Goal: Task Accomplishment & Management: Manage account settings

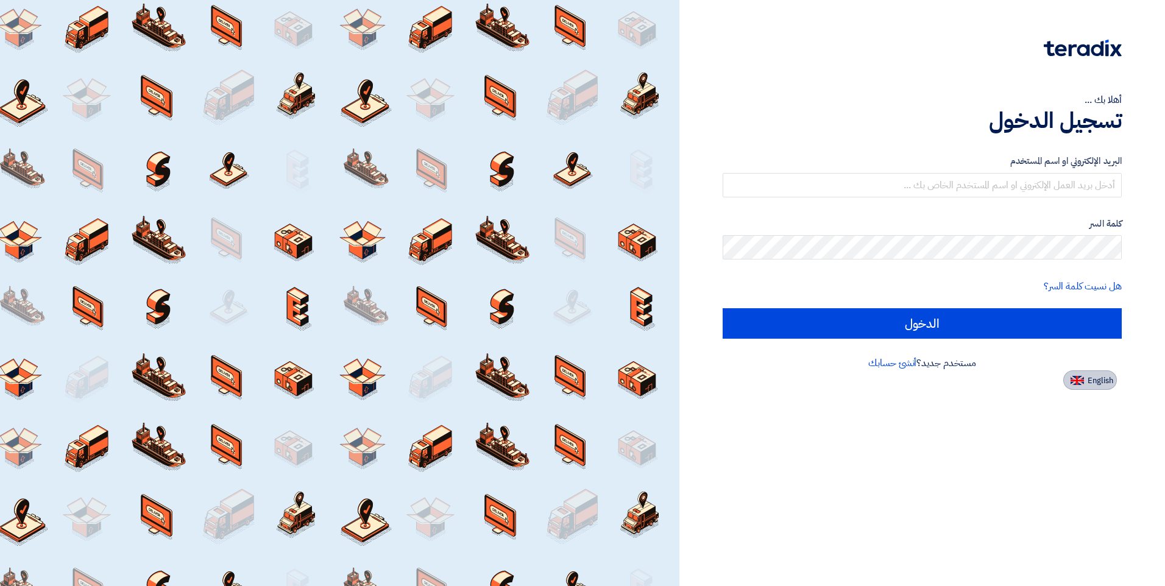
drag, startPoint x: 0, startPoint y: 0, endPoint x: 1100, endPoint y: 383, distance: 1165.0
click at [1100, 383] on span "English" at bounding box center [1101, 381] width 26 height 9
type input "Sign in"
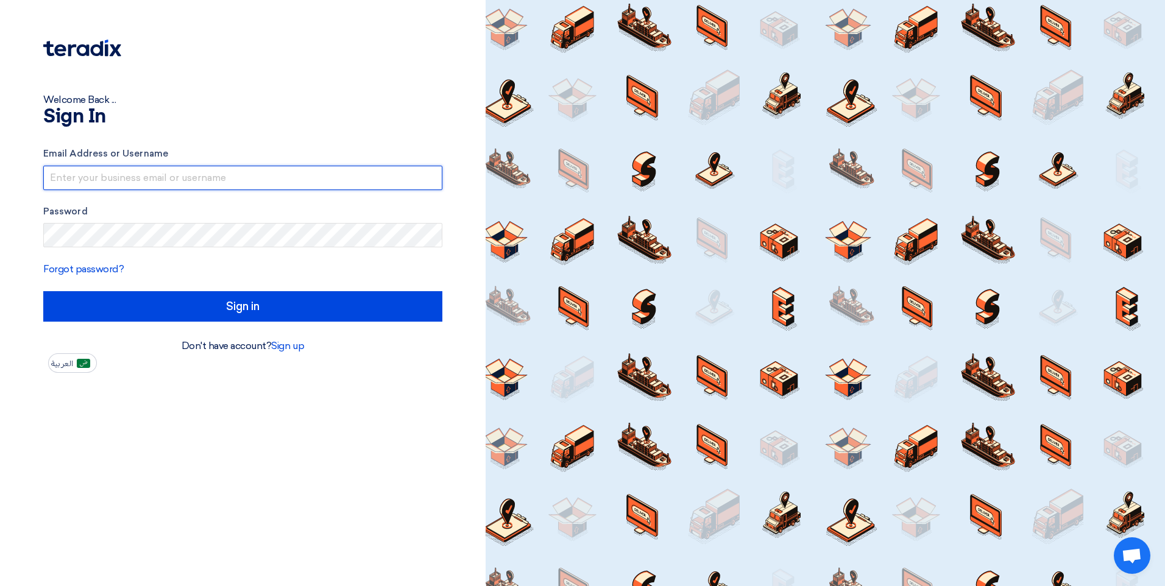
click at [171, 177] on input "text" at bounding box center [242, 178] width 399 height 24
type input "[EMAIL_ADDRESS][DOMAIN_NAME]"
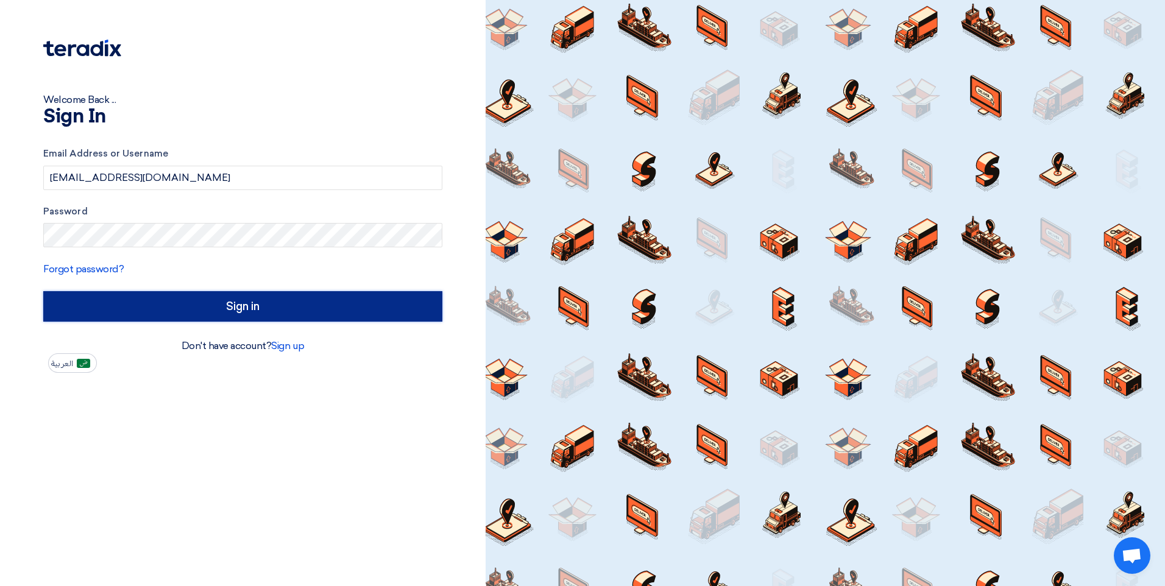
click at [239, 305] on input "Sign in" at bounding box center [242, 306] width 399 height 30
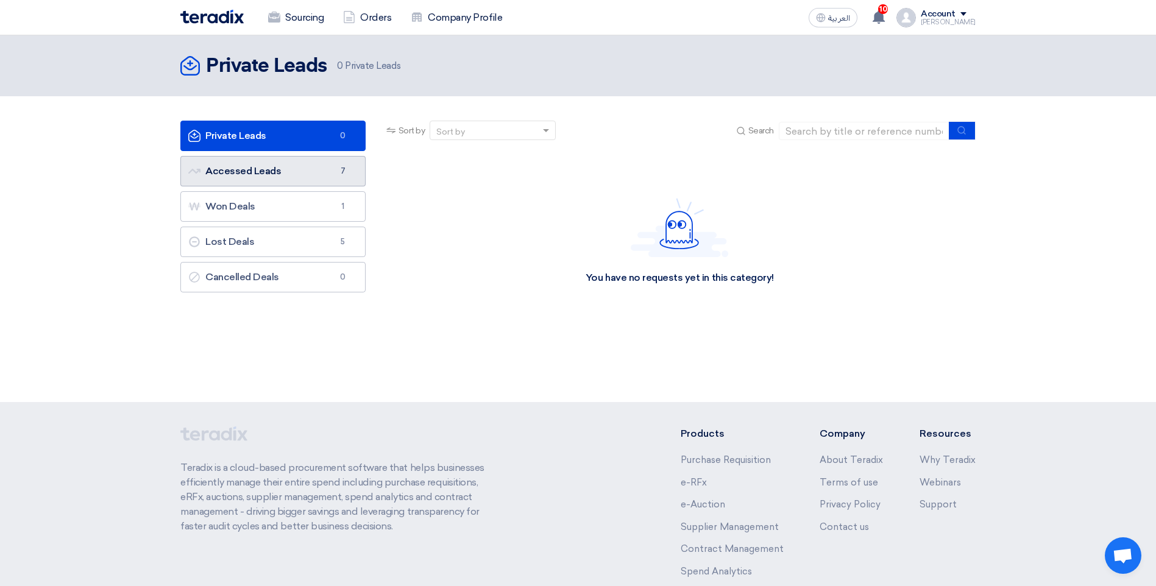
click at [260, 174] on link "Accessed Leads Accessed Leads 7" at bounding box center [272, 171] width 185 height 30
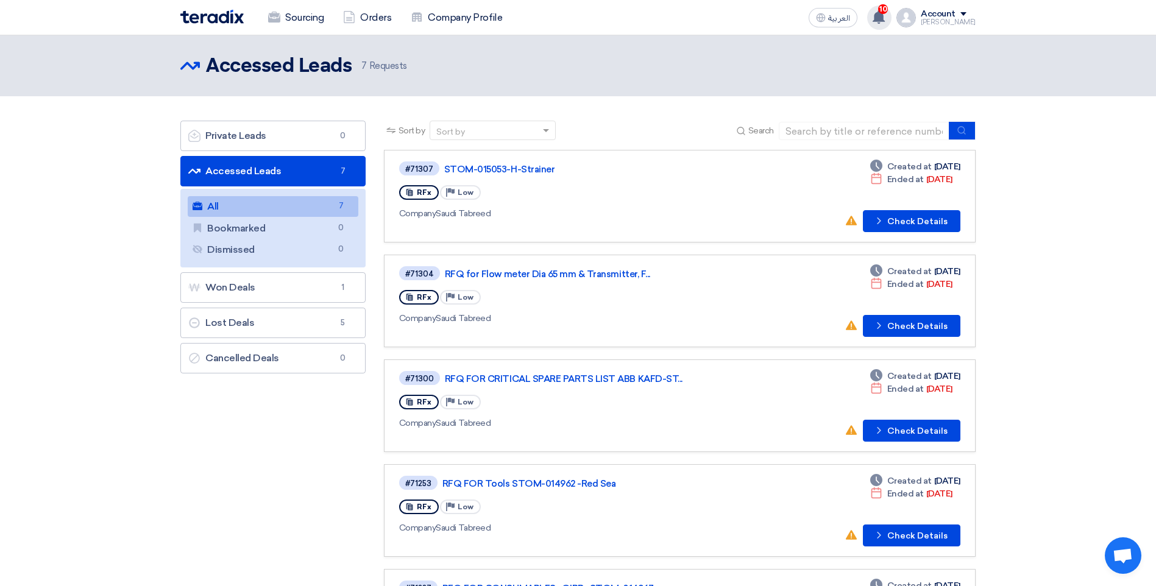
click at [885, 16] on use at bounding box center [879, 16] width 12 height 13
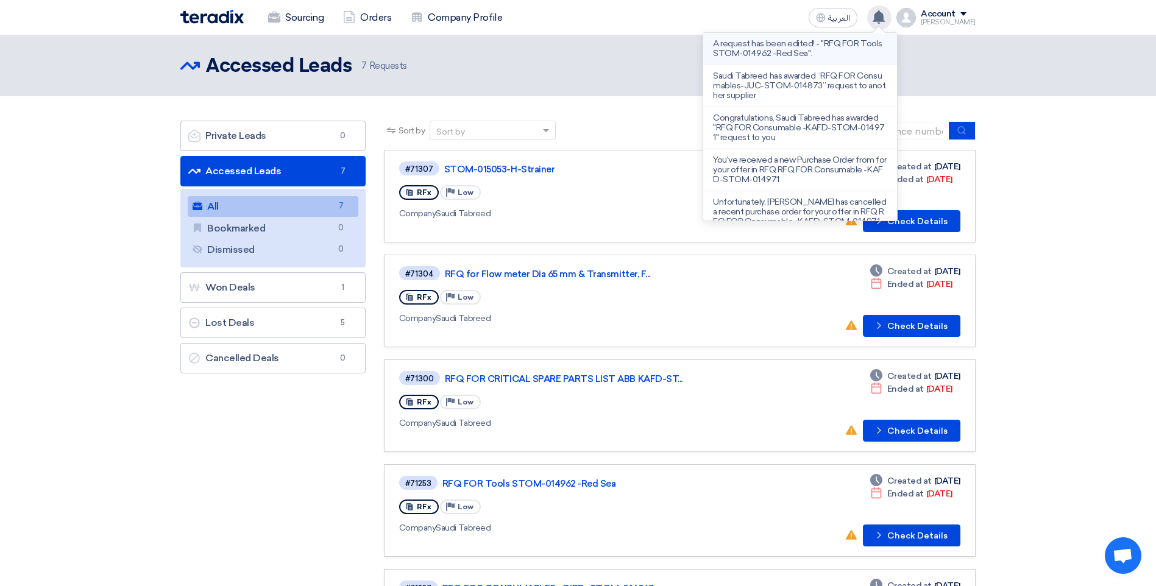
click at [838, 46] on p "A request has been edited! - "RFQ FOR Tools STOM-014962 -Red Sea"." at bounding box center [800, 48] width 174 height 19
